Goal: Transaction & Acquisition: Purchase product/service

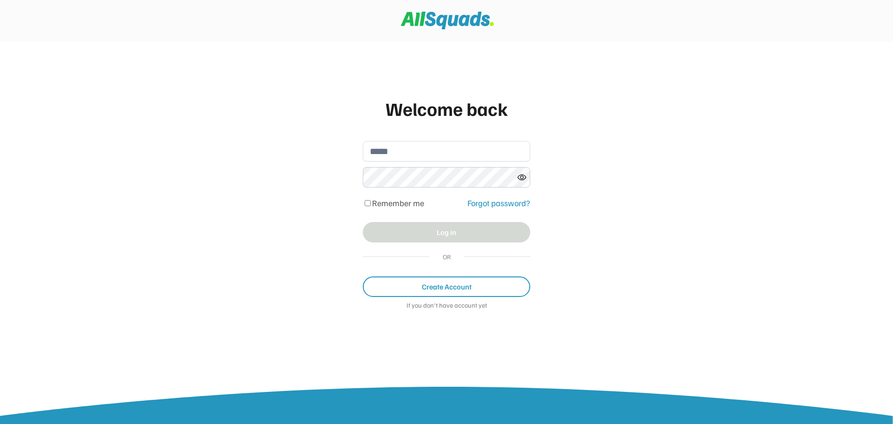
click at [406, 156] on input "email" at bounding box center [446, 151] width 167 height 20
type input "**********"
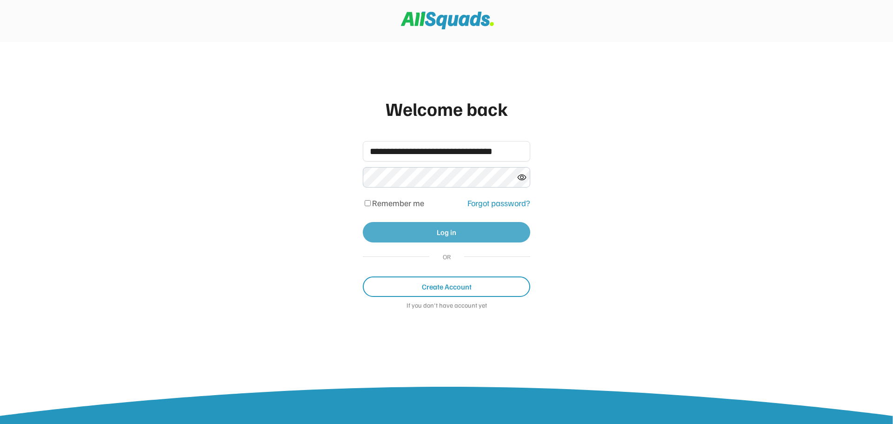
click at [427, 230] on button "Log in" at bounding box center [446, 232] width 167 height 20
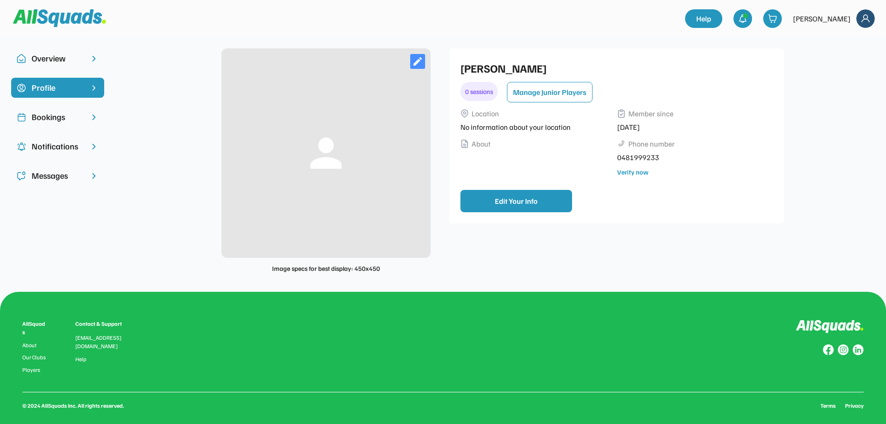
click at [61, 116] on div "Bookings" at bounding box center [58, 117] width 52 height 13
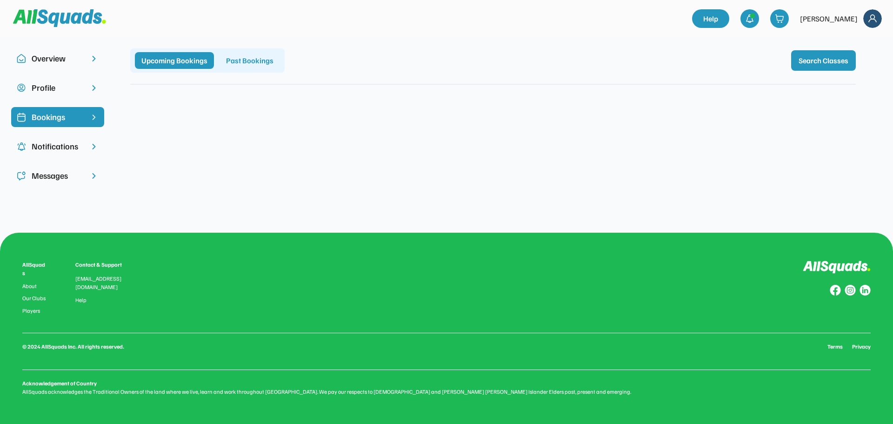
click at [873, 16] on img at bounding box center [872, 18] width 19 height 19
click at [850, 41] on link "Profile" at bounding box center [859, 41] width 55 height 19
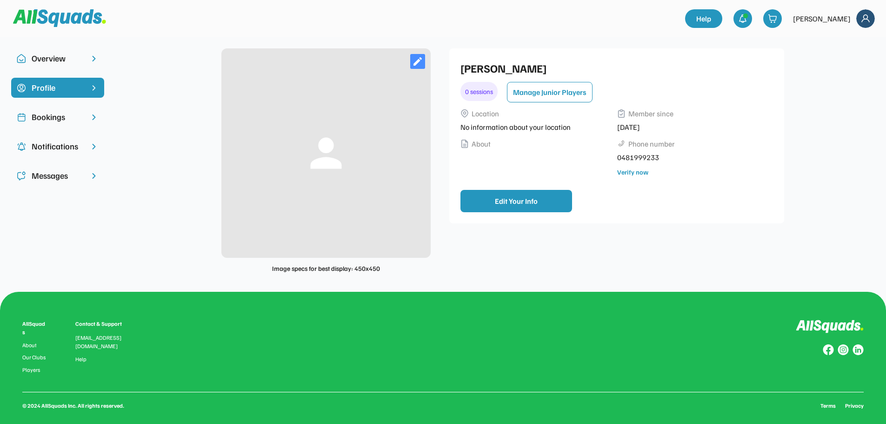
drag, startPoint x: 66, startPoint y: 122, endPoint x: 122, endPoint y: 134, distance: 57.0
click at [67, 122] on div "Bookings" at bounding box center [58, 117] width 52 height 13
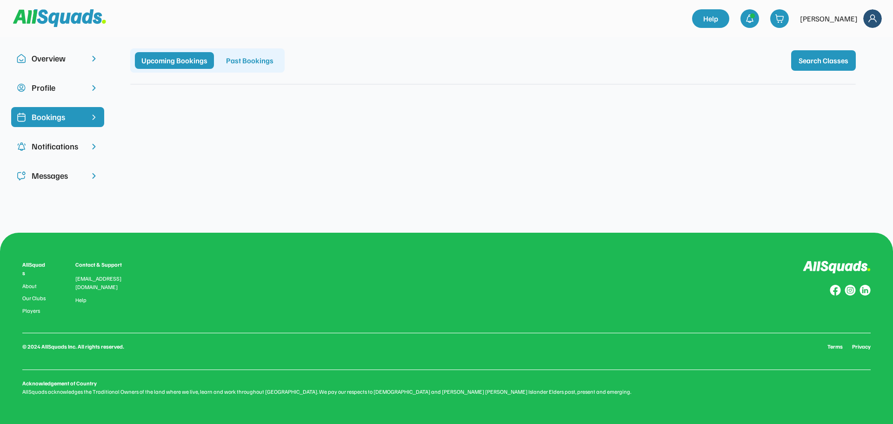
click at [241, 63] on div "Past Bookings" at bounding box center [249, 60] width 60 height 17
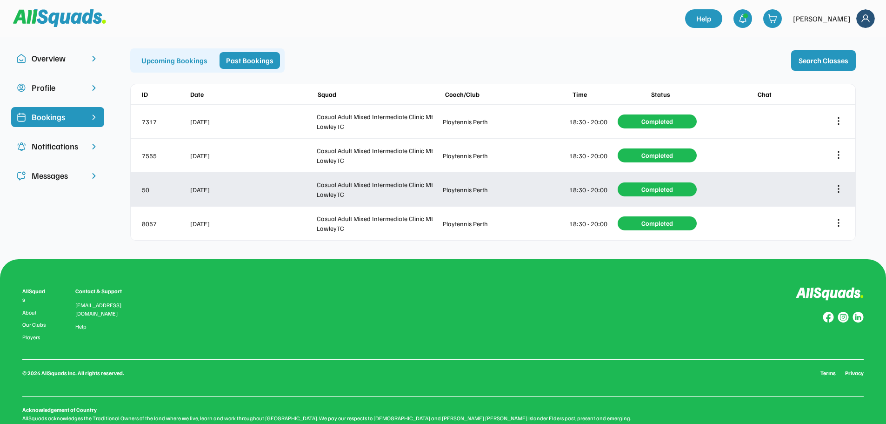
click at [313, 194] on div "50 Aug 28, 2025 Casual Adult Mixed Intermediate Clinic Mt LawleyTC Playtennis P…" at bounding box center [493, 189] width 725 height 33
click at [844, 187] on div at bounding box center [838, 189] width 11 height 11
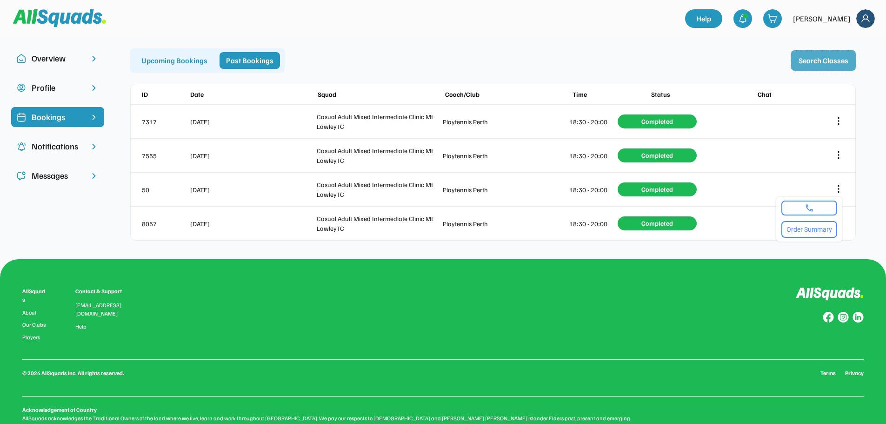
click at [815, 63] on button "Search Classes" at bounding box center [823, 60] width 65 height 20
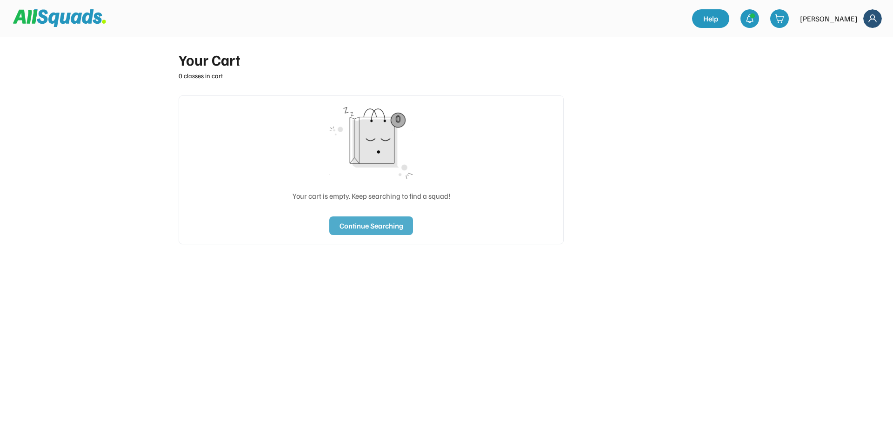
click at [361, 221] on button "Continue Searching" at bounding box center [371, 225] width 84 height 19
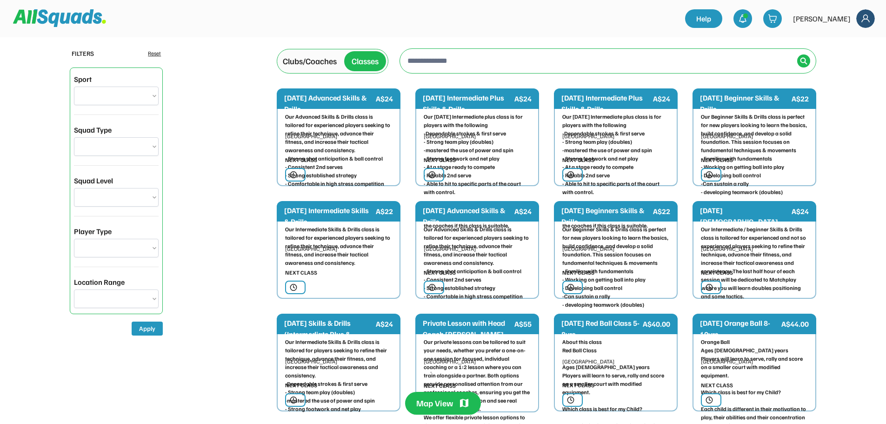
click at [127, 97] on select "**********" at bounding box center [116, 95] width 85 height 19
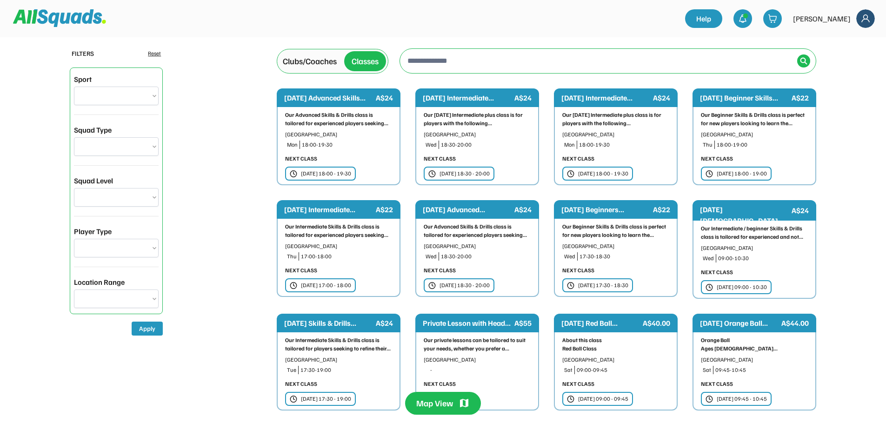
select select "**********"
click at [74, 86] on select "**********" at bounding box center [116, 95] width 85 height 19
click at [445, 61] on input "input" at bounding box center [600, 60] width 388 height 19
type input "**********"
click at [802, 59] on img at bounding box center [803, 60] width 7 height 7
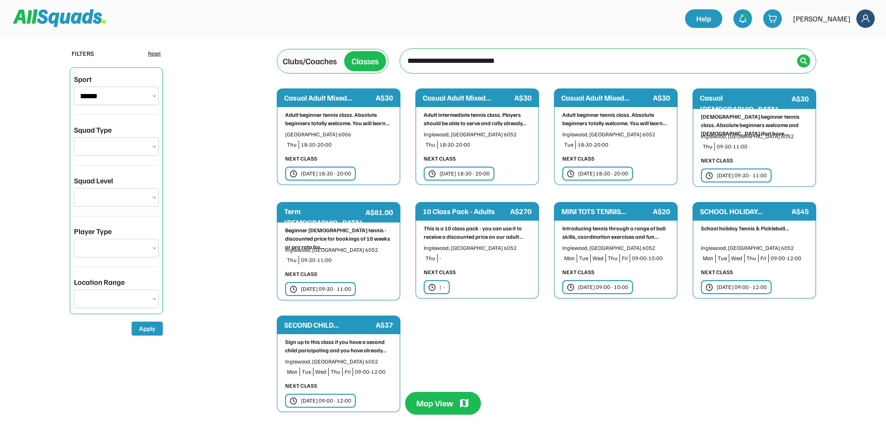
click at [471, 172] on div "[DATE] 18:30 - 20:00" at bounding box center [464, 173] width 50 height 8
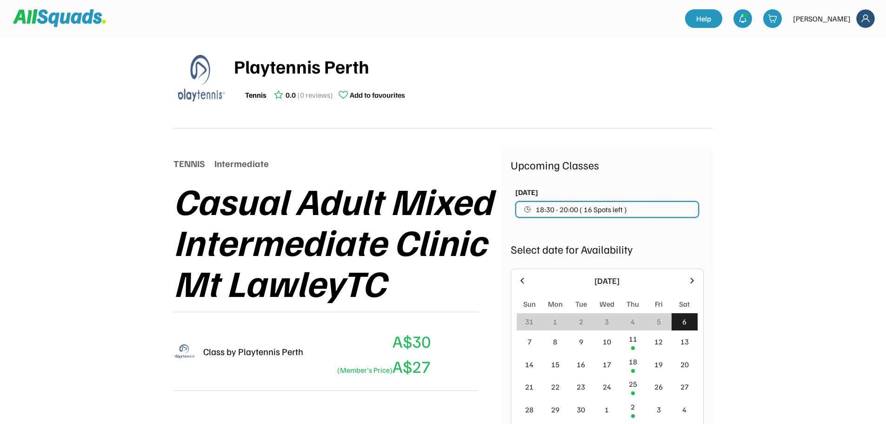
click at [583, 213] on span "18:30 - 20:00 ( 16 Spots left )" at bounding box center [581, 209] width 91 height 7
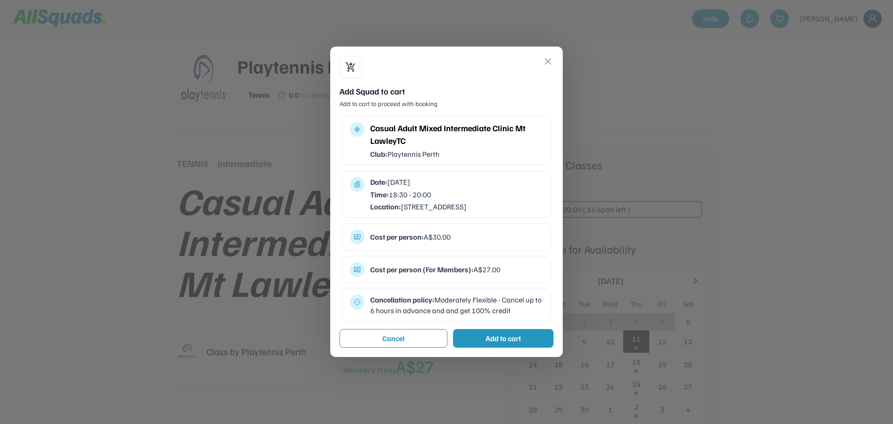
click at [480, 347] on div "Add to cart" at bounding box center [503, 338] width 100 height 19
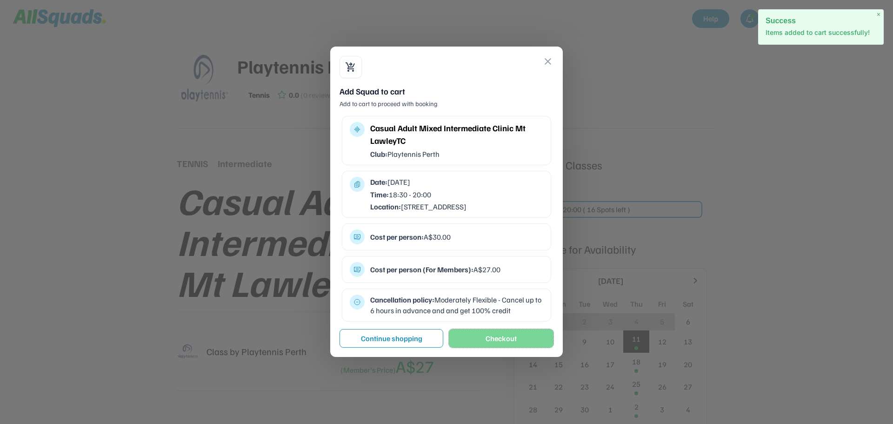
click at [477, 347] on button "Checkout" at bounding box center [501, 338] width 105 height 19
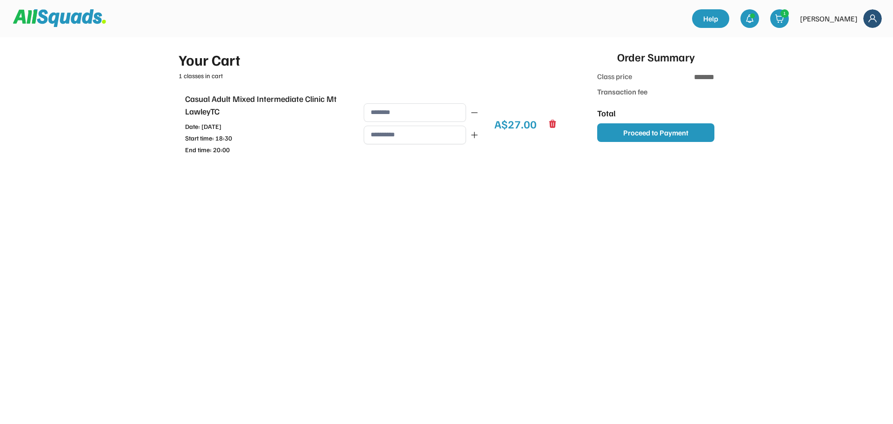
type input "******"
type input "*******"
type input "**********"
click at [789, 21] on div "1" at bounding box center [779, 18] width 19 height 19
click at [869, 15] on img at bounding box center [872, 18] width 19 height 19
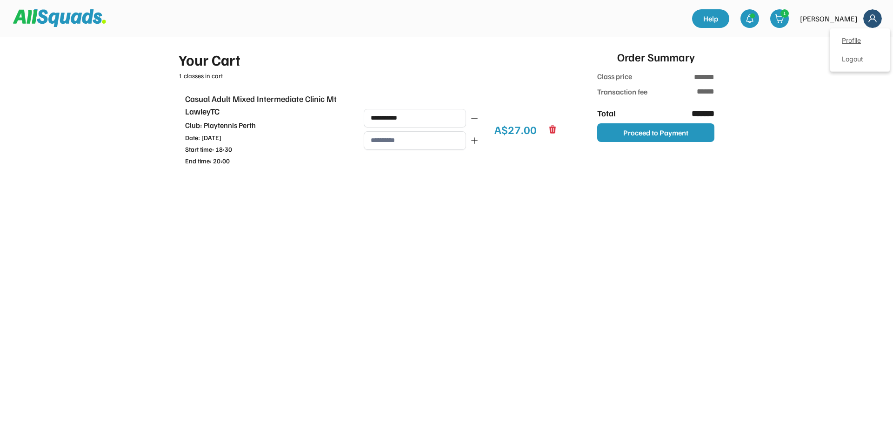
click at [851, 36] on link "Profile" at bounding box center [859, 41] width 55 height 19
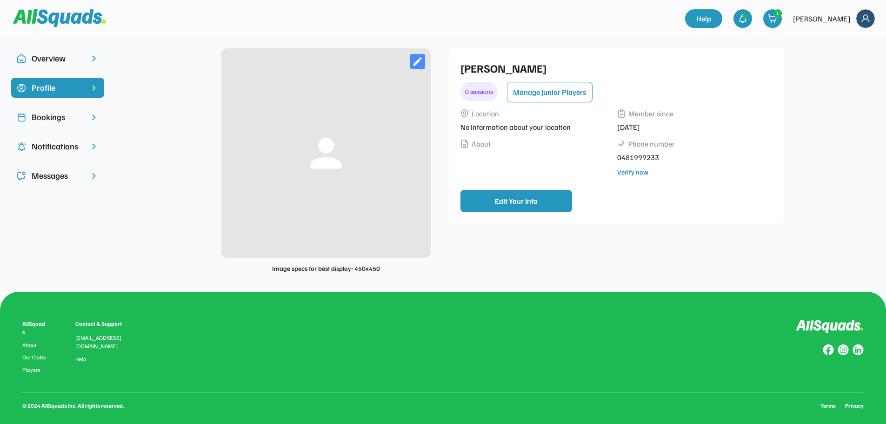
click at [65, 59] on div "Overview" at bounding box center [58, 58] width 52 height 13
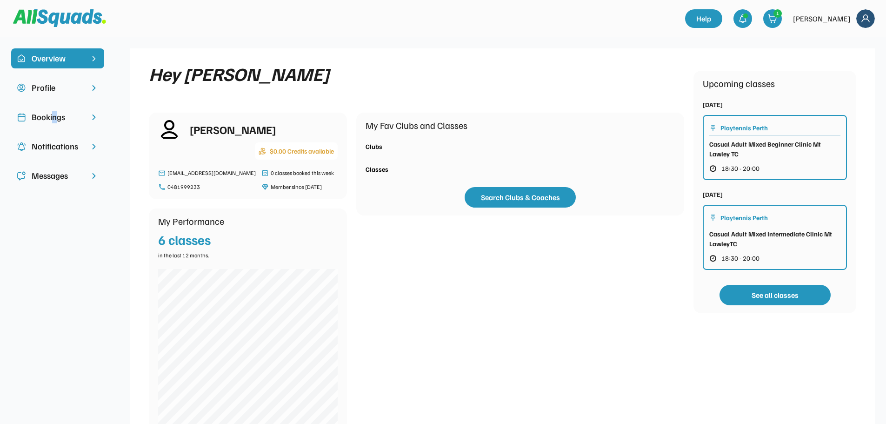
click at [54, 120] on div "Bookings" at bounding box center [58, 117] width 52 height 13
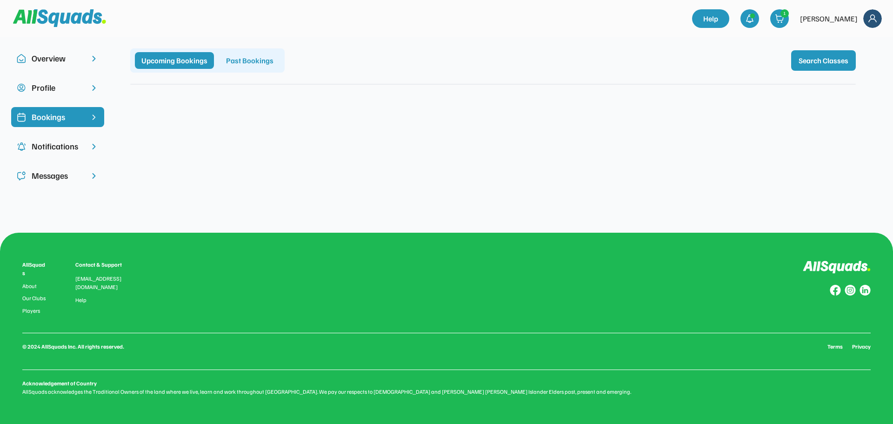
click at [245, 62] on div "Past Bookings" at bounding box center [249, 60] width 60 height 17
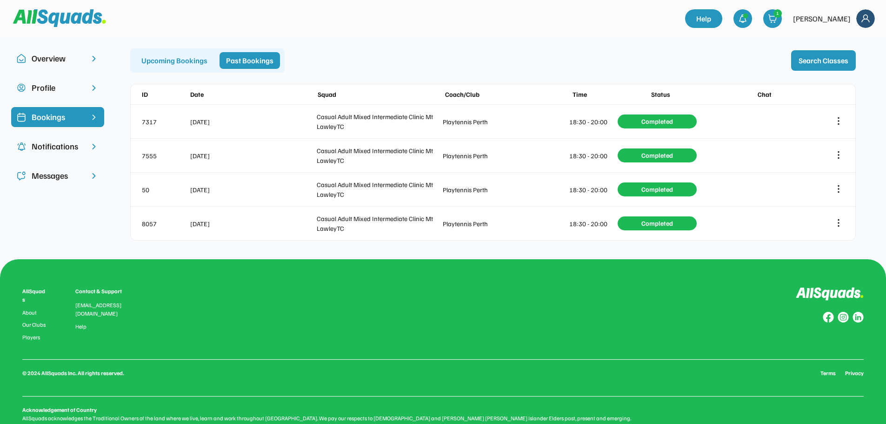
drag, startPoint x: 59, startPoint y: 53, endPoint x: 25, endPoint y: 69, distance: 37.9
click at [25, 69] on div "Overview" at bounding box center [57, 62] width 93 height 29
drag, startPoint x: 60, startPoint y: 59, endPoint x: 55, endPoint y: 60, distance: 4.7
click at [55, 60] on div "Overview" at bounding box center [58, 58] width 52 height 13
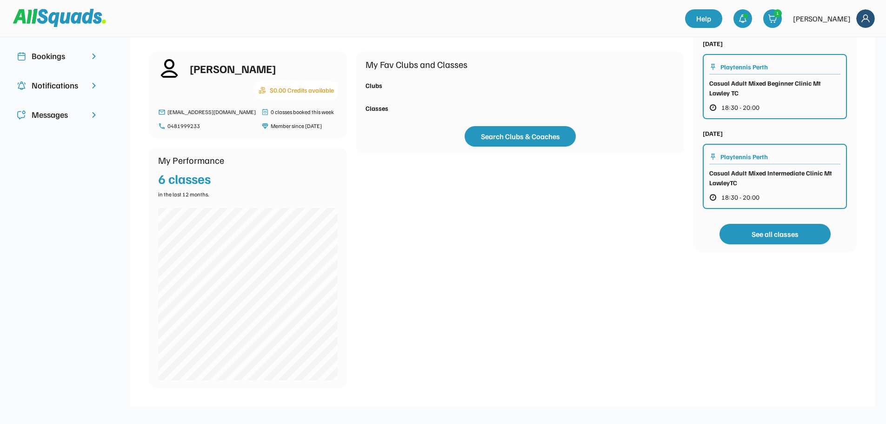
scroll to position [47, 0]
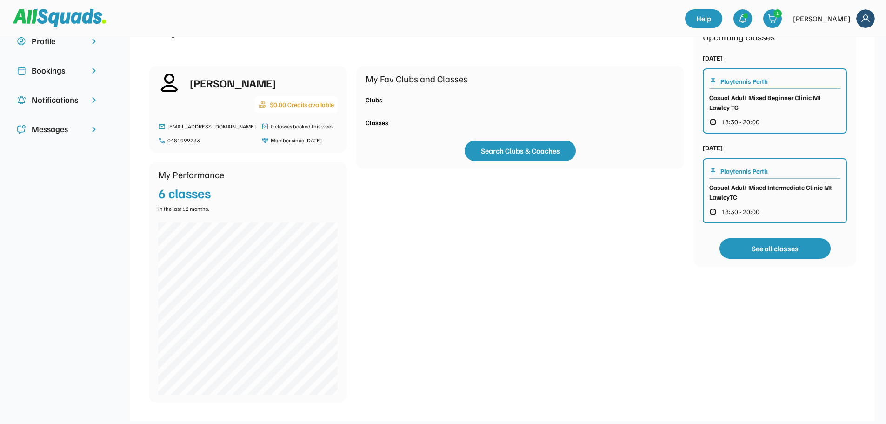
click at [63, 68] on div "Bookings" at bounding box center [58, 70] width 52 height 13
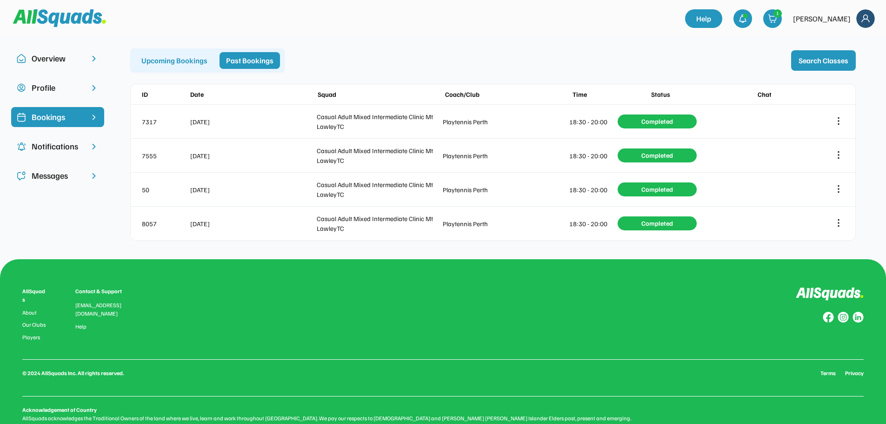
click at [64, 147] on div "Notifications" at bounding box center [58, 146] width 52 height 13
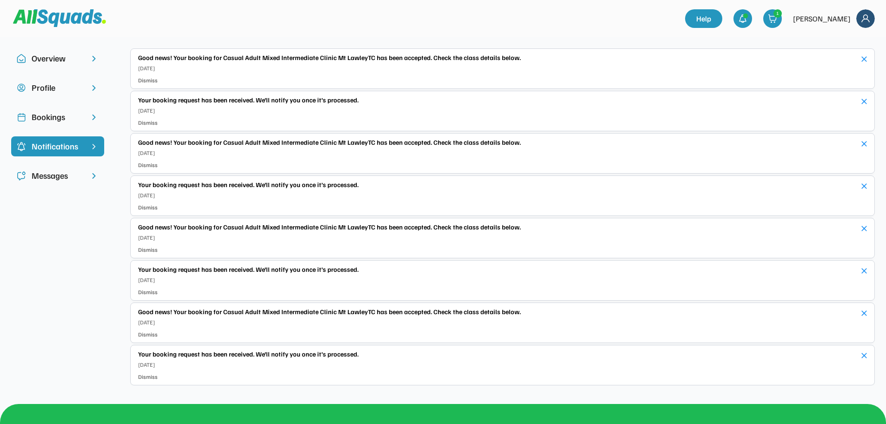
click at [48, 172] on div "Messages" at bounding box center [58, 175] width 52 height 13
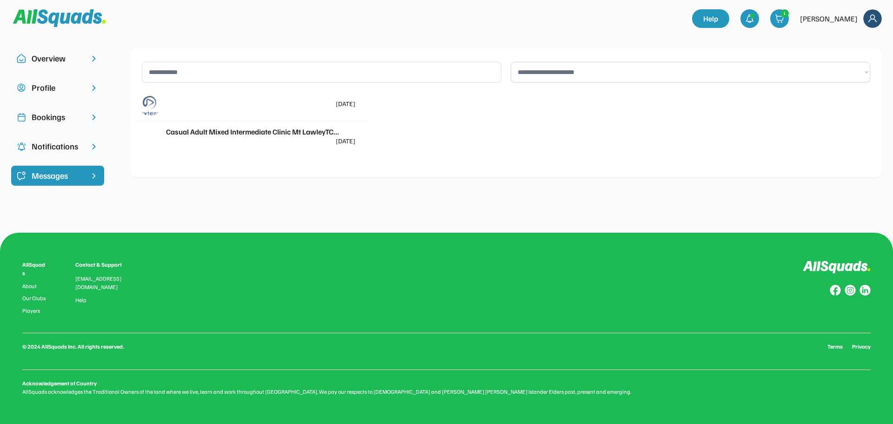
click at [40, 90] on div "Profile" at bounding box center [58, 87] width 52 height 13
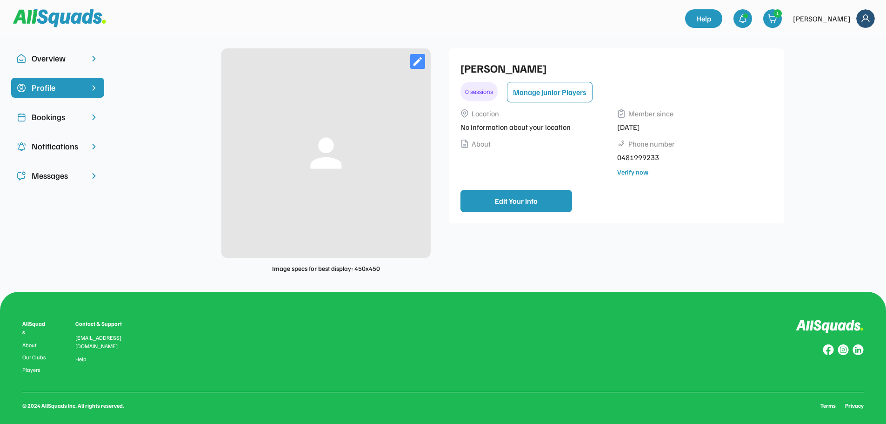
click at [61, 43] on div "Overview Profile Bookings Notifications Messages Hey Miki Miki Harads $0.00 Cre…" at bounding box center [443, 164] width 886 height 254
click at [53, 58] on div "Overview" at bounding box center [58, 58] width 52 height 13
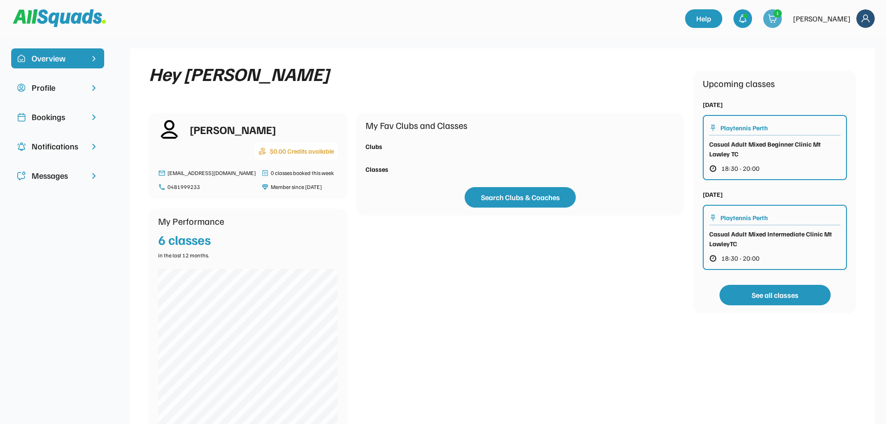
click at [782, 17] on div "1" at bounding box center [772, 18] width 19 height 19
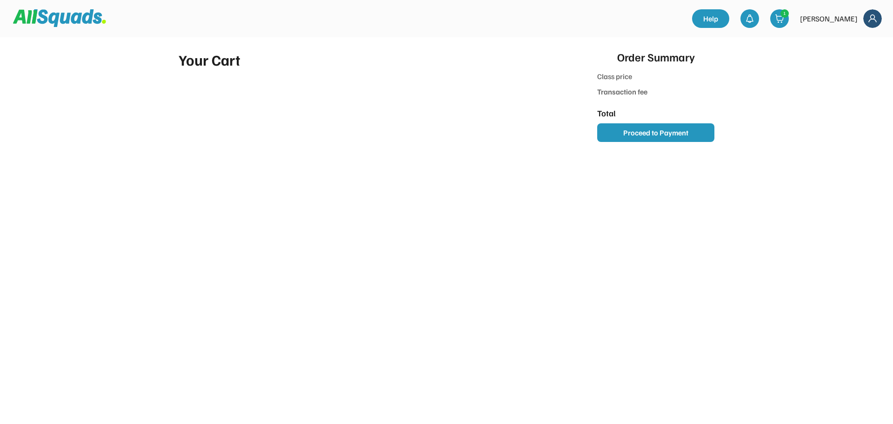
type input "*******"
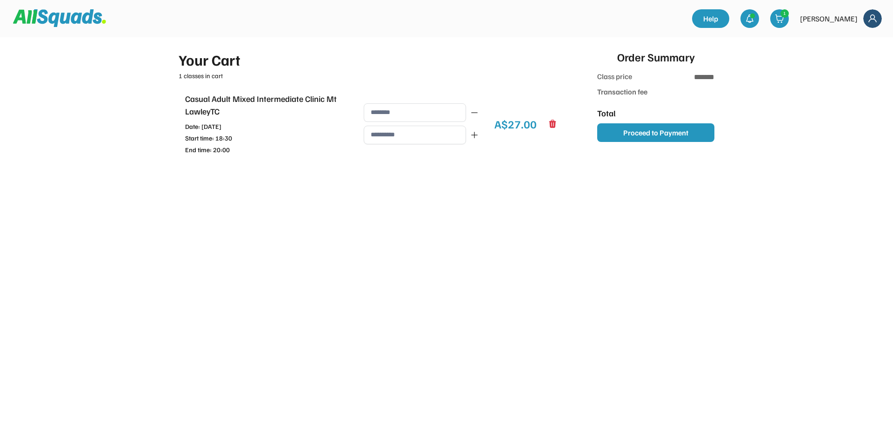
type input "**********"
type input "******"
type input "*******"
click at [556, 130] on icon at bounding box center [552, 129] width 9 height 9
type input "**"
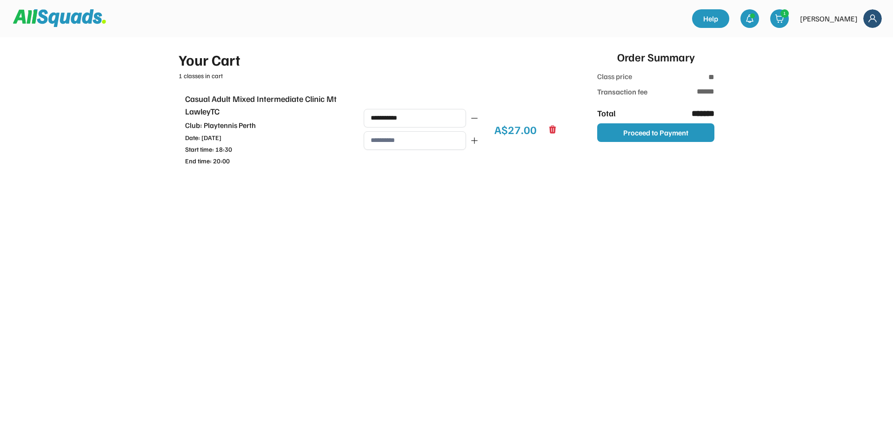
type input "***"
type input "******"
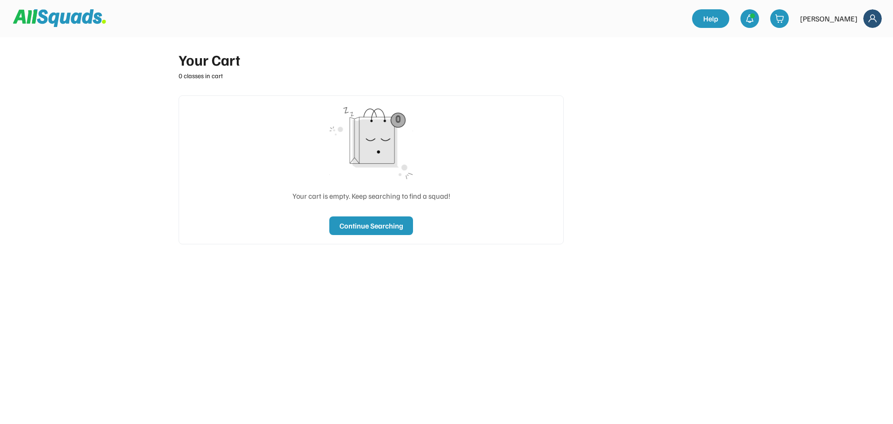
click at [871, 11] on img at bounding box center [872, 18] width 19 height 19
click at [851, 43] on link "Profile" at bounding box center [859, 41] width 55 height 19
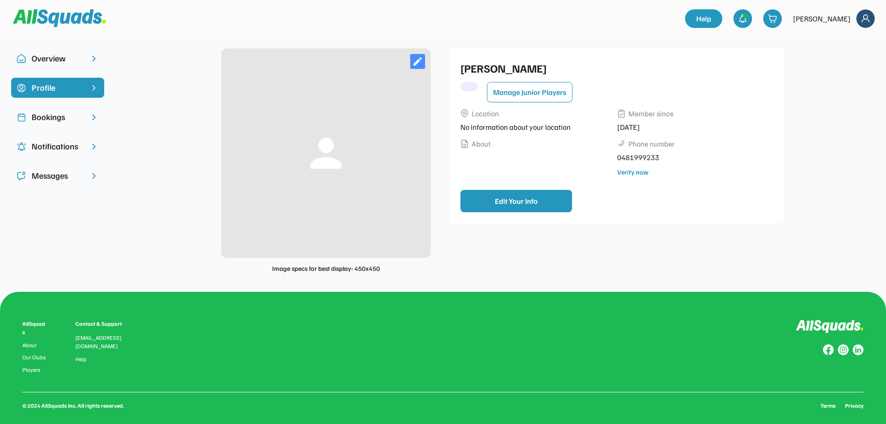
click at [43, 55] on div "Overview" at bounding box center [58, 58] width 52 height 13
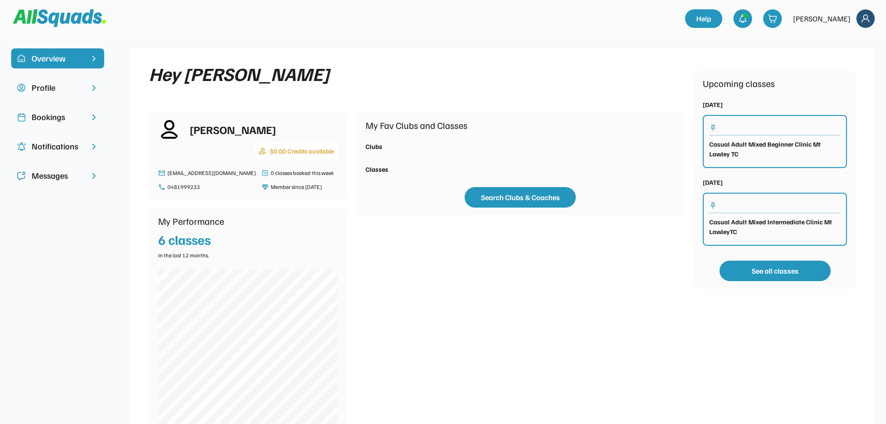
click at [285, 149] on div "$0.00 Credits available" at bounding box center [302, 151] width 64 height 10
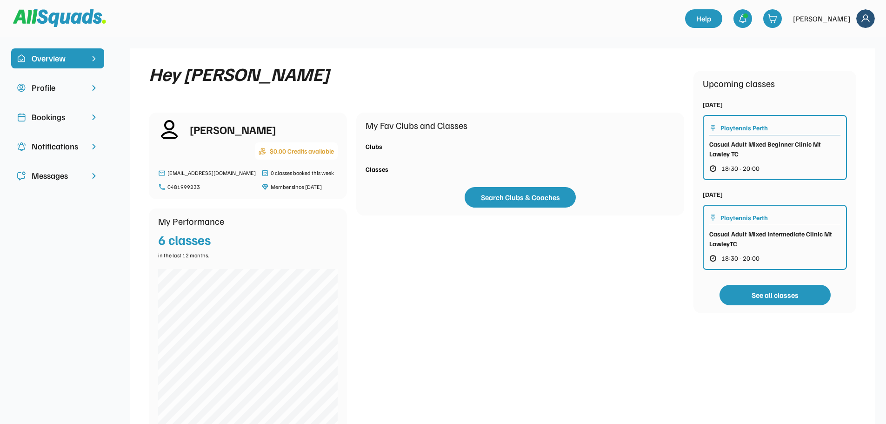
click at [293, 152] on div "$0.00 Credits available" at bounding box center [302, 151] width 64 height 10
click at [317, 152] on div "$0.00 Credits available" at bounding box center [302, 151] width 64 height 10
drag, startPoint x: 326, startPoint y: 151, endPoint x: 334, endPoint y: 151, distance: 7.9
click at [328, 151] on div "$0.00 Credits available" at bounding box center [302, 151] width 64 height 10
click at [334, 151] on div "$0.00 Credits available" at bounding box center [296, 150] width 83 height 17
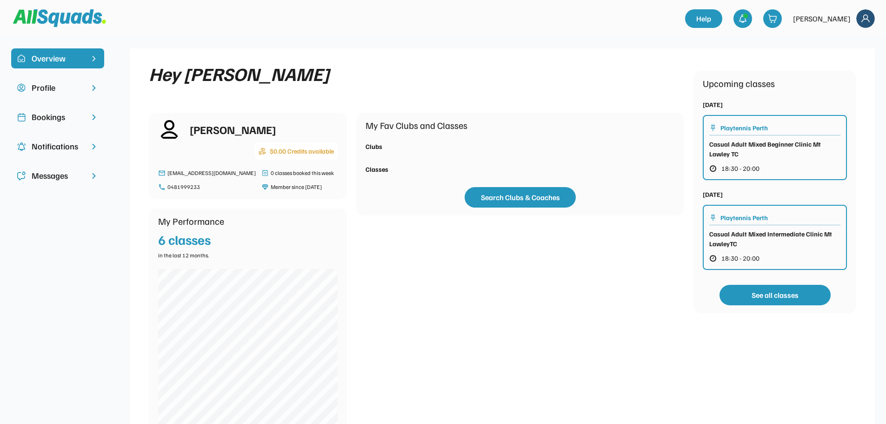
click at [259, 153] on img at bounding box center [262, 150] width 7 height 7
click at [260, 150] on img at bounding box center [262, 150] width 7 height 7
click at [270, 150] on div "$0.00 Credits available" at bounding box center [302, 151] width 64 height 10
click at [45, 146] on div "Notifications" at bounding box center [58, 146] width 52 height 13
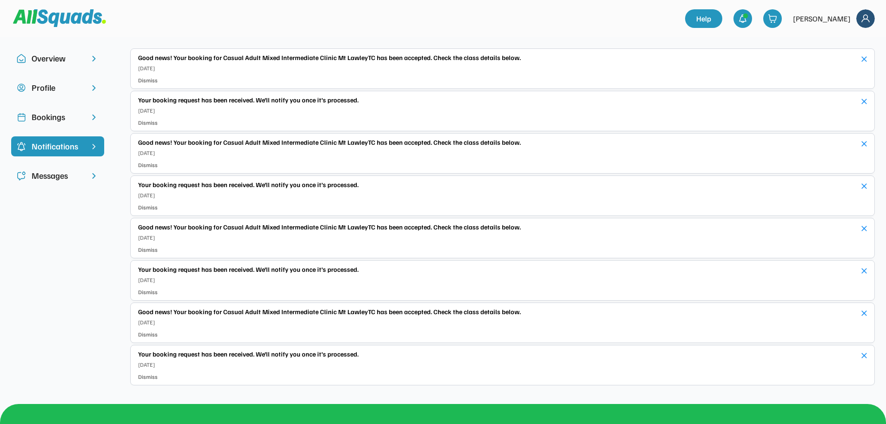
click at [61, 177] on div "Messages" at bounding box center [58, 175] width 52 height 13
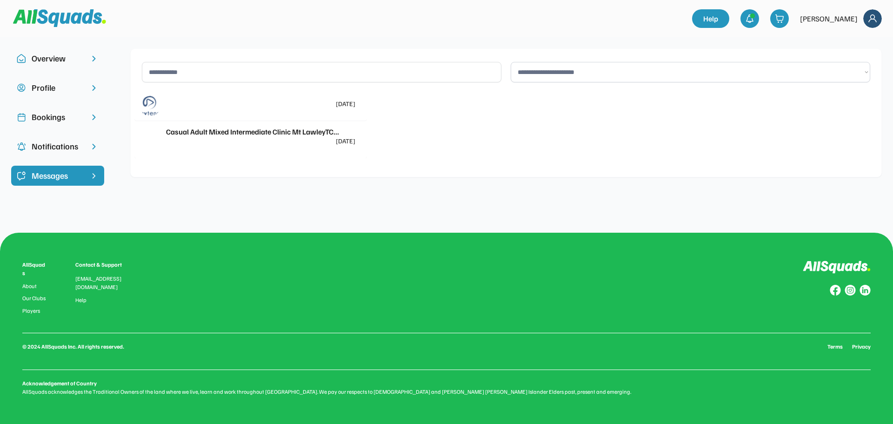
click at [55, 117] on div "Bookings" at bounding box center [58, 117] width 52 height 13
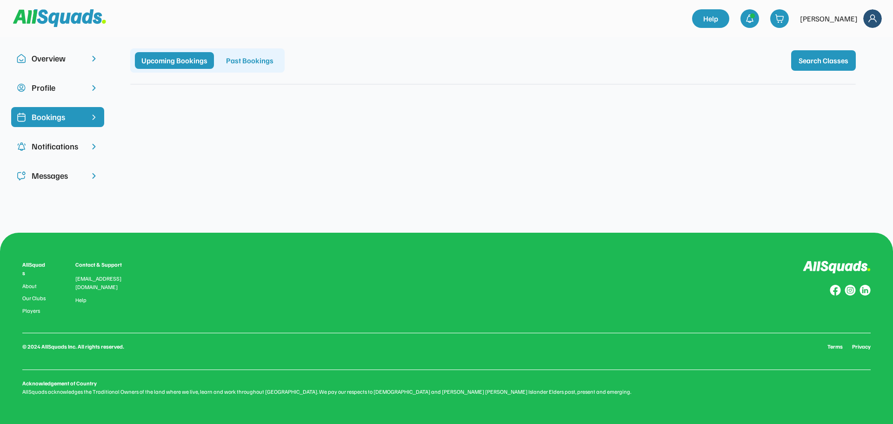
click at [52, 87] on div "Profile" at bounding box center [58, 87] width 52 height 13
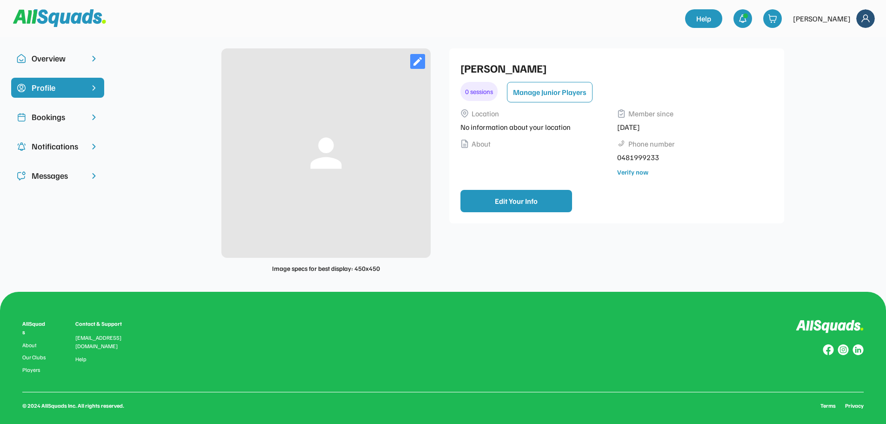
click at [59, 54] on div "Overview" at bounding box center [58, 58] width 52 height 13
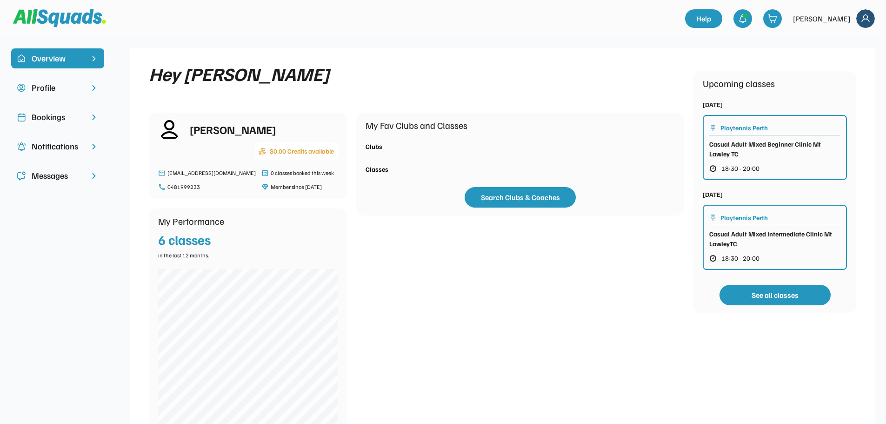
click at [55, 116] on div "Bookings" at bounding box center [58, 117] width 52 height 13
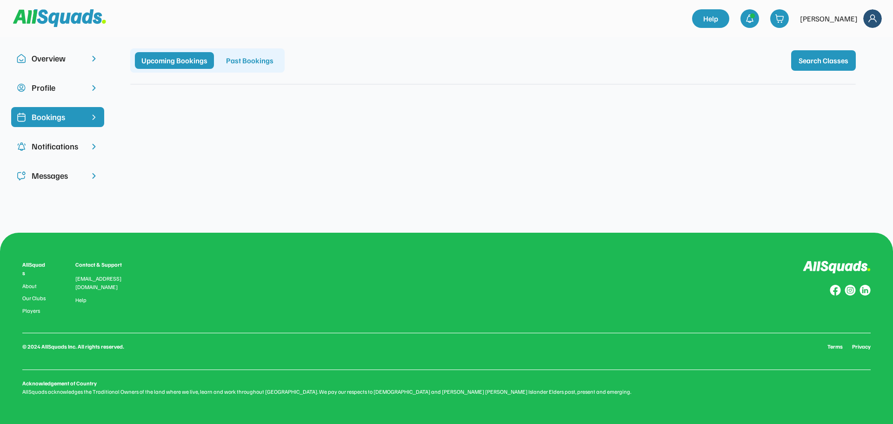
click at [262, 50] on div "Upcoming Bookings Past Bookings" at bounding box center [207, 60] width 154 height 24
click at [260, 57] on div "Past Bookings" at bounding box center [249, 60] width 60 height 17
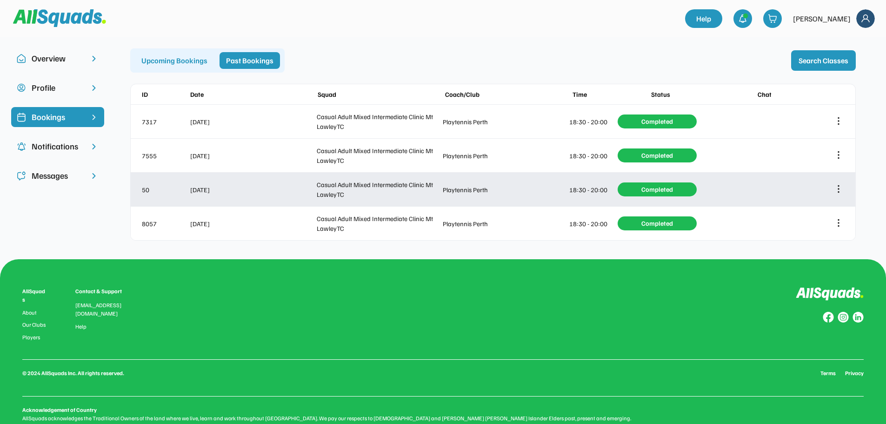
click at [841, 192] on icon at bounding box center [838, 189] width 10 height 10
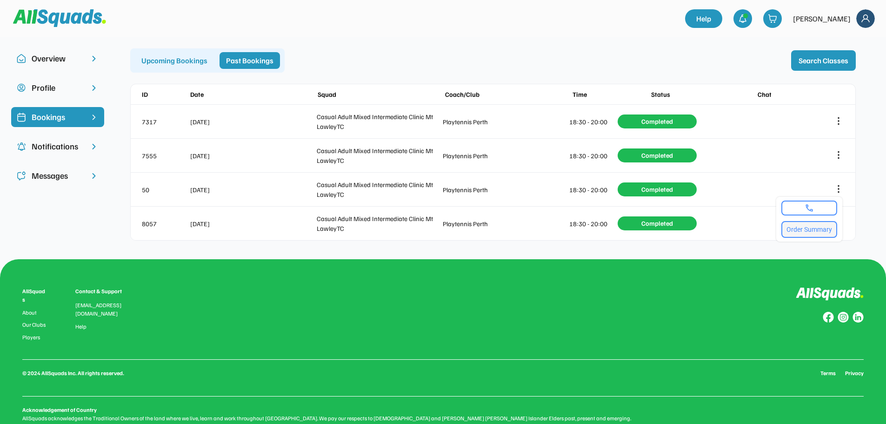
click at [815, 227] on button "Order Summary" at bounding box center [809, 229] width 56 height 17
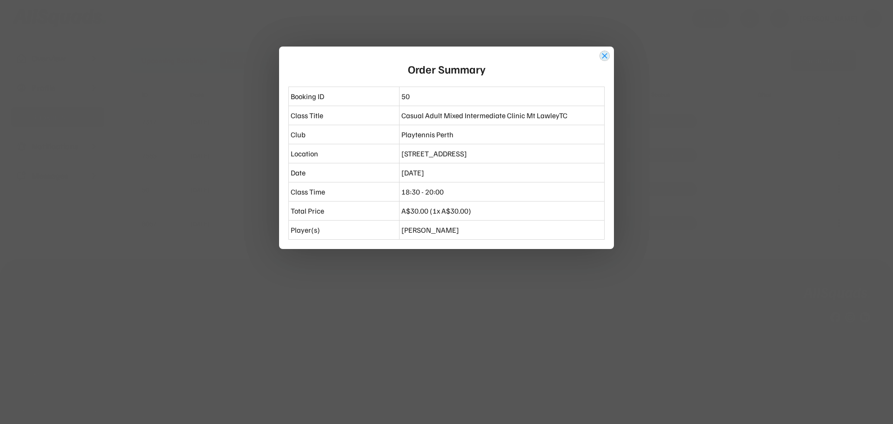
click at [606, 54] on button "close" at bounding box center [604, 55] width 9 height 9
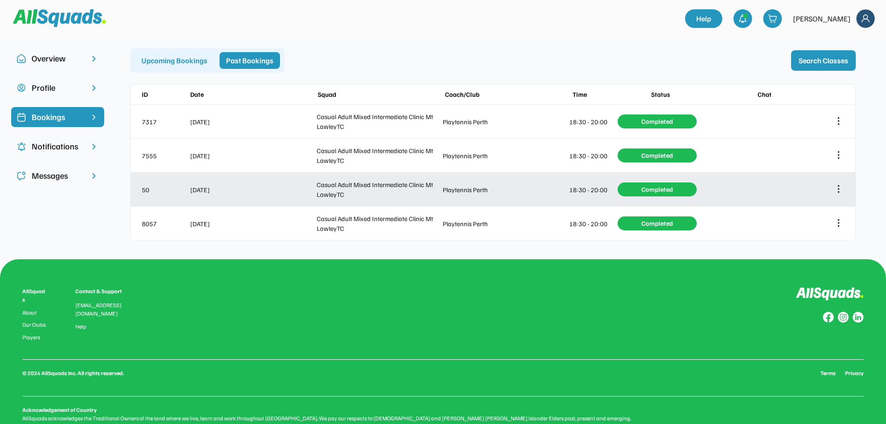
click at [834, 190] on icon at bounding box center [838, 189] width 10 height 10
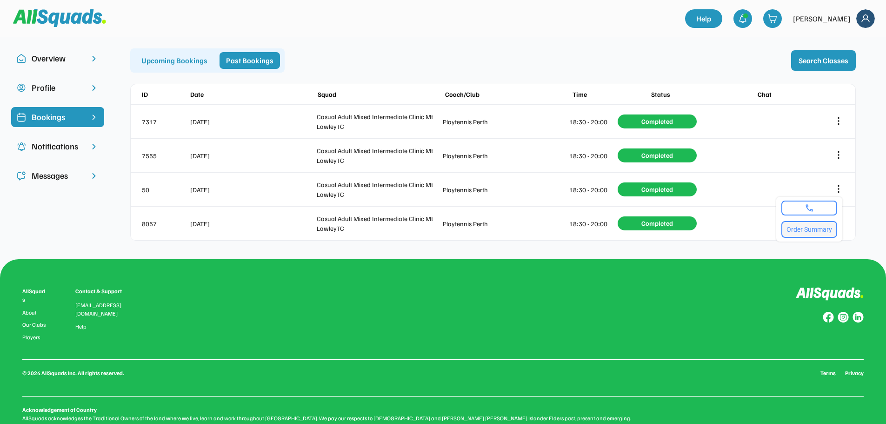
click at [802, 228] on button "Order Summary" at bounding box center [809, 229] width 56 height 17
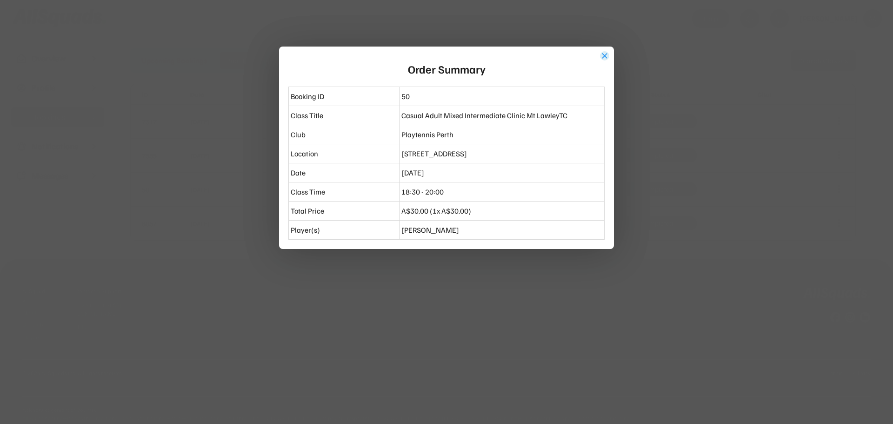
click at [606, 56] on button "close" at bounding box center [604, 55] width 9 height 9
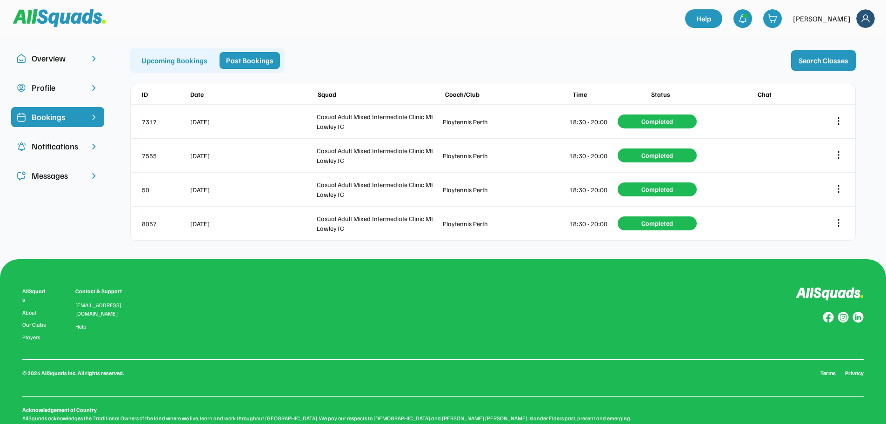
click at [40, 59] on div "Overview" at bounding box center [58, 58] width 52 height 13
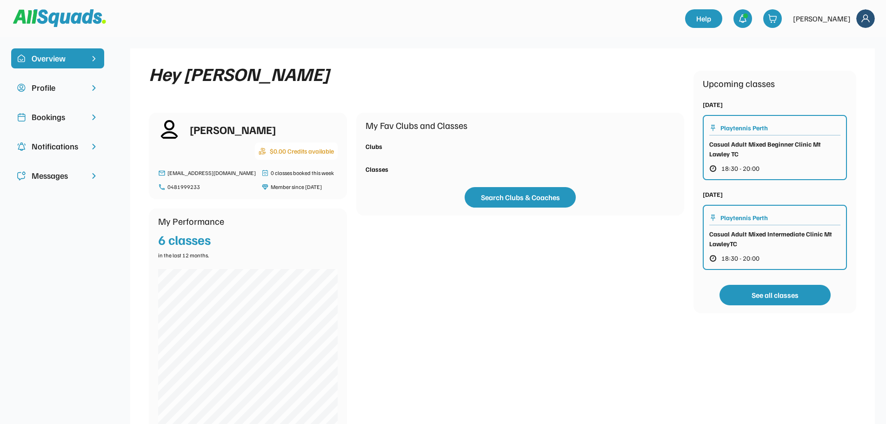
click at [257, 148] on div "$0.00 Credits available" at bounding box center [296, 150] width 83 height 17
drag, startPoint x: 295, startPoint y: 173, endPoint x: 259, endPoint y: 172, distance: 35.8
click at [294, 173] on div "0 classes booked this week" at bounding box center [302, 173] width 63 height 8
click at [256, 171] on div "mikeeeey.nhm.7.cbs.kmzw@gmail.com" at bounding box center [211, 173] width 88 height 8
click at [507, 197] on button "Search Clubs & Coaches" at bounding box center [520, 197] width 111 height 20
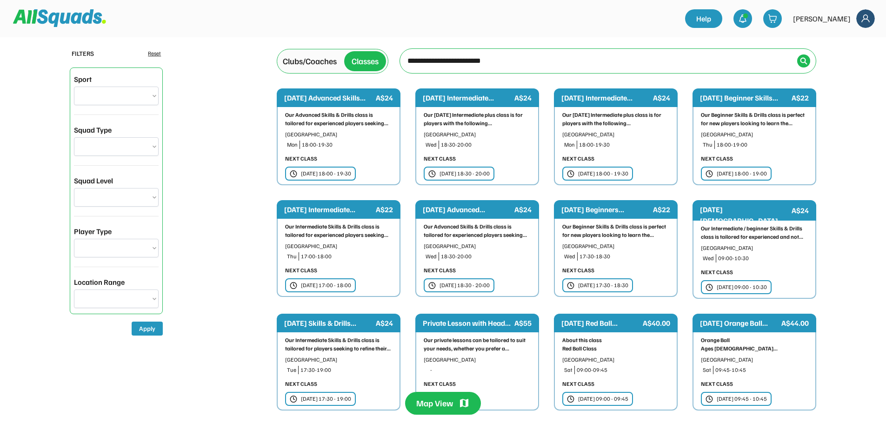
type input "**********"
click at [803, 63] on img at bounding box center [803, 60] width 7 height 7
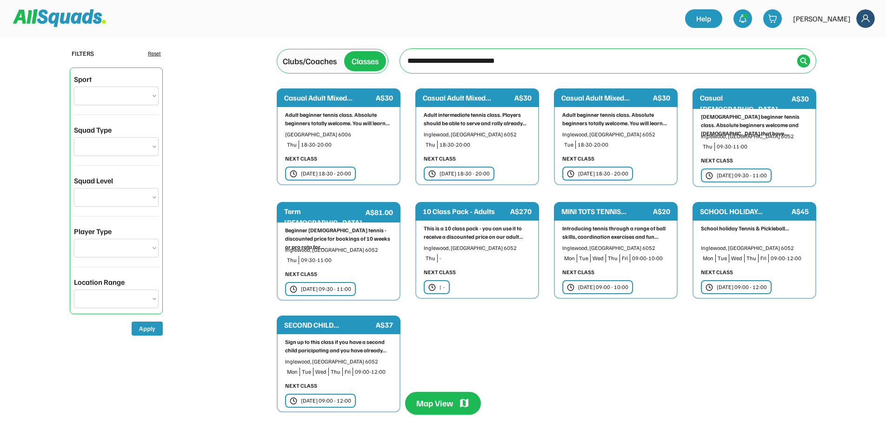
click at [474, 212] on div "10 Class Pack - Adults" at bounding box center [466, 211] width 86 height 11
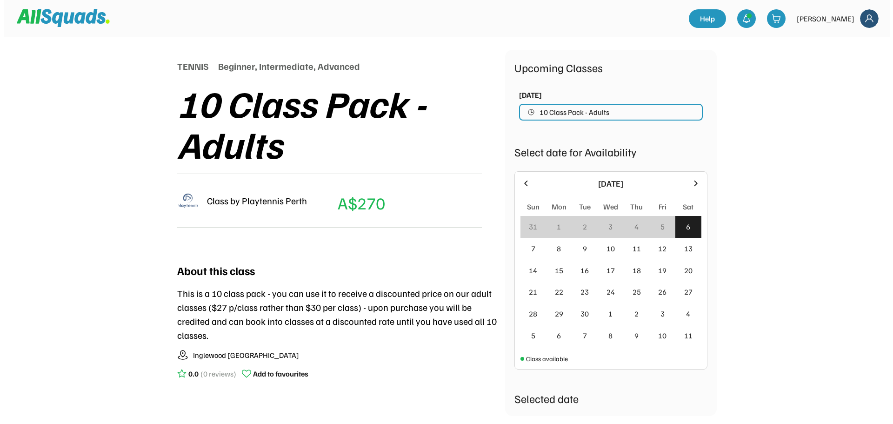
scroll to position [93, 0]
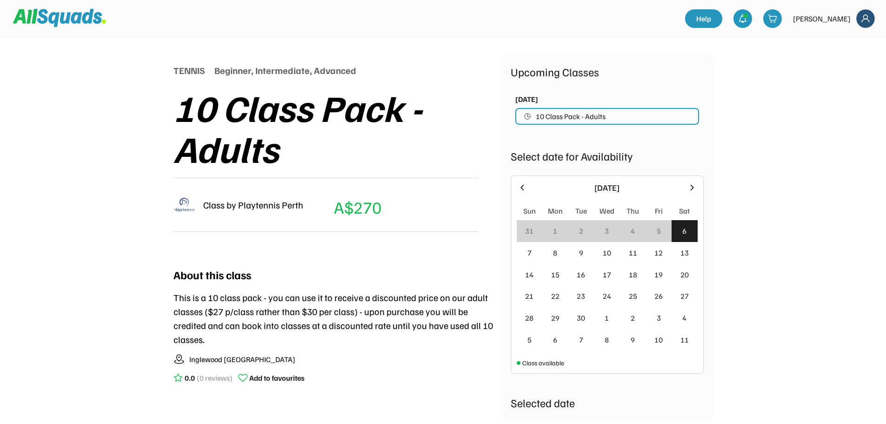
click at [547, 116] on span "10 Class Pack - Adults" at bounding box center [571, 116] width 70 height 7
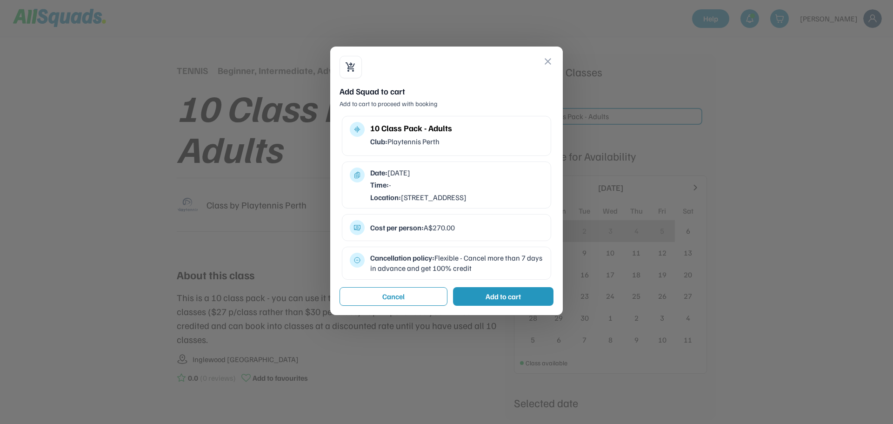
click at [478, 305] on div "Add to cart" at bounding box center [503, 296] width 100 height 19
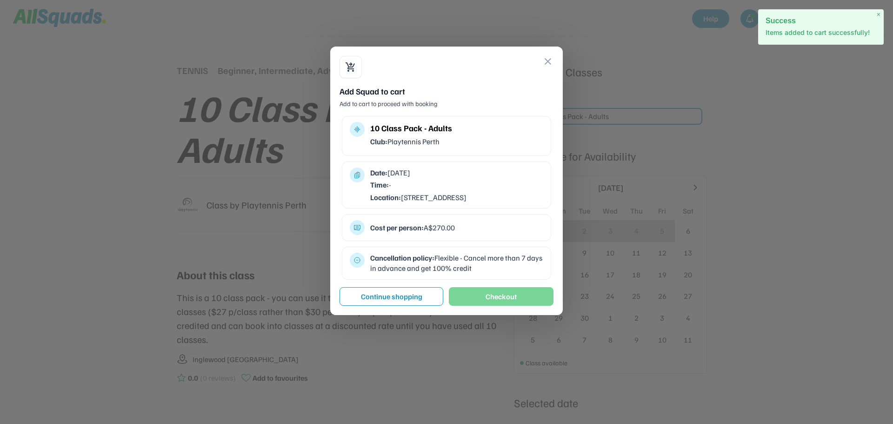
click at [492, 306] on button "Checkout" at bounding box center [501, 296] width 105 height 19
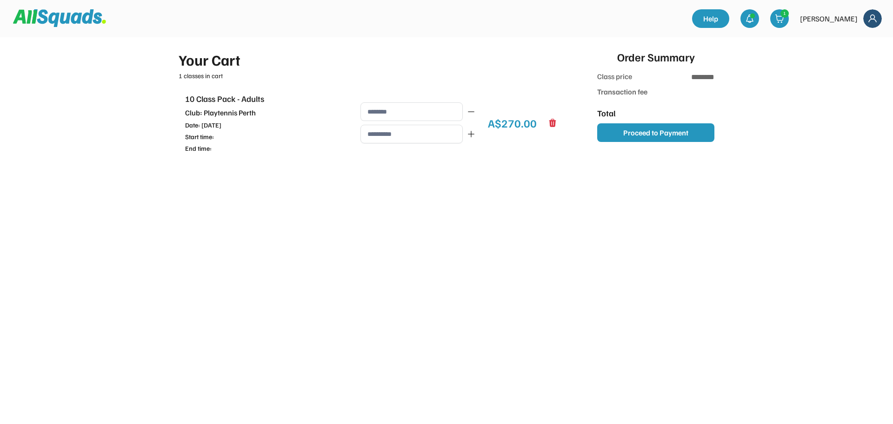
type input "**********"
type input "******"
type input "********"
click at [37, 18] on img at bounding box center [59, 18] width 93 height 18
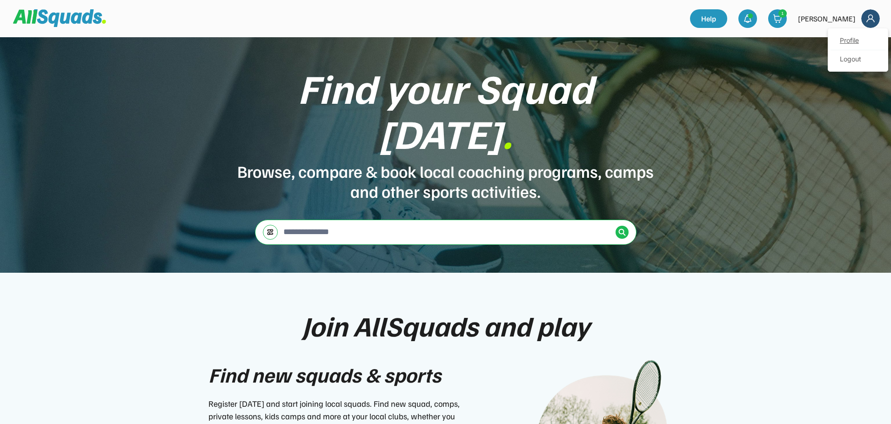
click at [838, 37] on link "Profile" at bounding box center [857, 41] width 55 height 19
click at [845, 42] on link "Profile" at bounding box center [857, 41] width 55 height 19
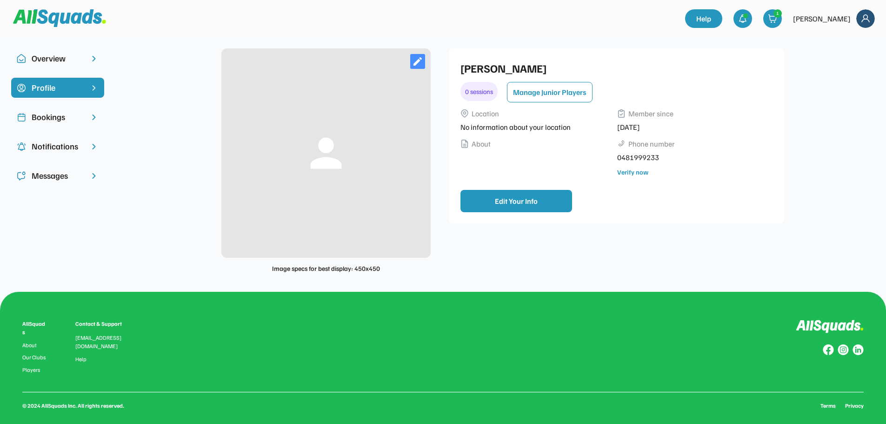
click at [45, 59] on div "Overview" at bounding box center [58, 58] width 52 height 13
